Goal: Find specific page/section: Find specific page/section

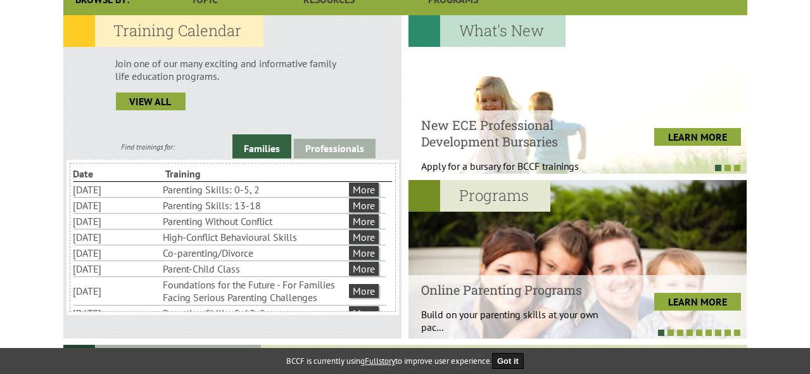
scroll to position [380, 0]
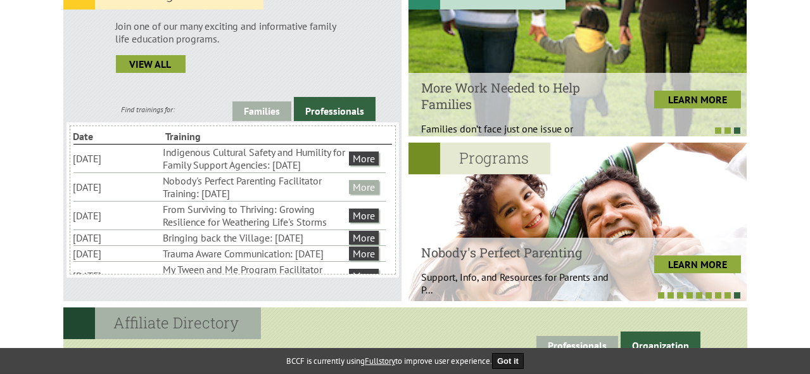
click at [370, 194] on link "More" at bounding box center [364, 187] width 30 height 14
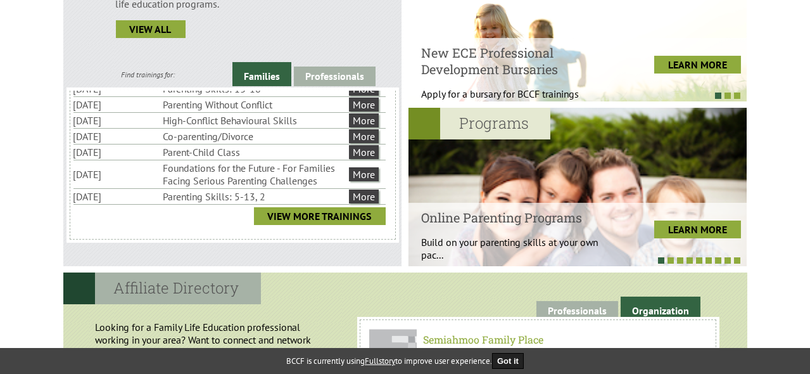
scroll to position [443, 0]
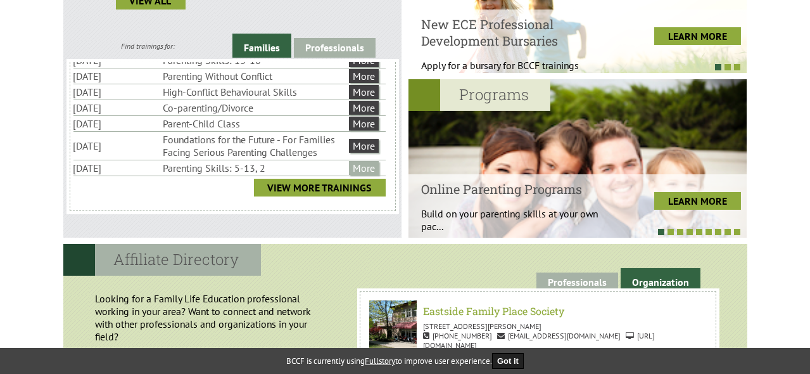
click at [362, 171] on link "More" at bounding box center [364, 168] width 30 height 14
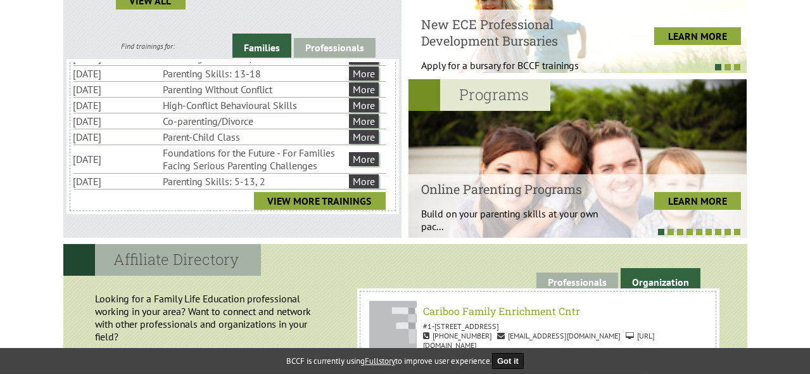
scroll to position [48, 0]
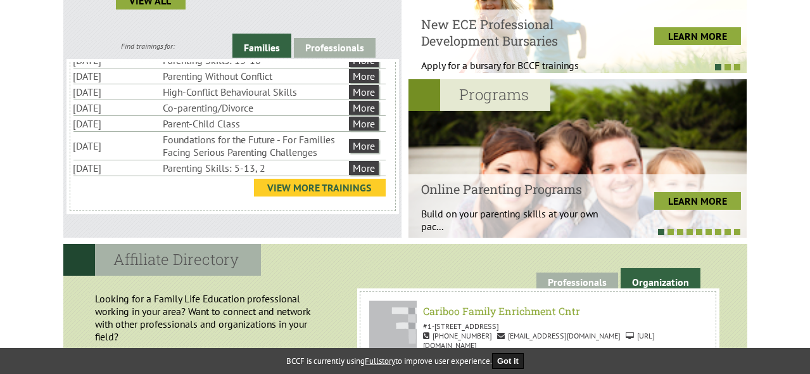
click at [344, 188] on link "View More Trainings" at bounding box center [320, 188] width 132 height 18
